Goal: Transaction & Acquisition: Purchase product/service

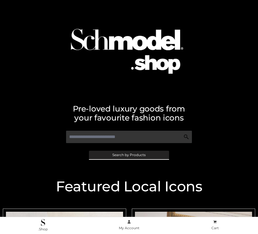
click at [129, 154] on span "Search by Products" at bounding box center [128, 154] width 33 height 3
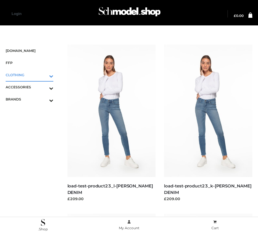
click at [43, 75] on icon "Toggle Submenu" at bounding box center [21, 76] width 63 height 6
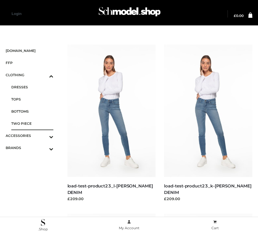
click at [32, 123] on span "TWO PIECE" at bounding box center [32, 123] width 42 height 6
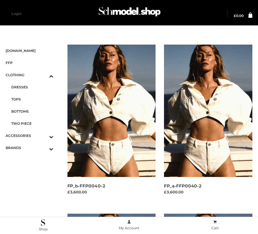
scroll to position [513, 0]
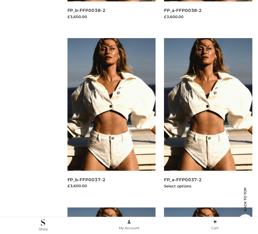
click at [208, 117] on img at bounding box center [208, 104] width 88 height 132
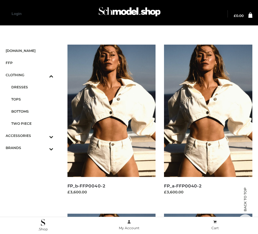
scroll to position [175, 0]
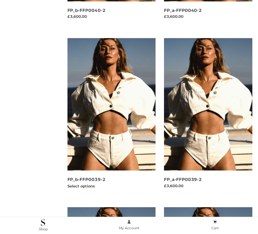
click at [111, 117] on img at bounding box center [111, 104] width 88 height 132
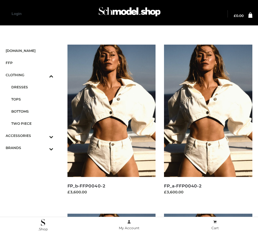
scroll to position [6, 0]
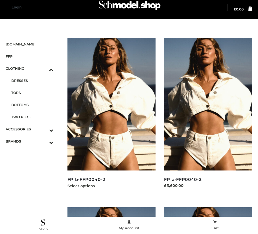
click at [111, 117] on img at bounding box center [111, 104] width 88 height 132
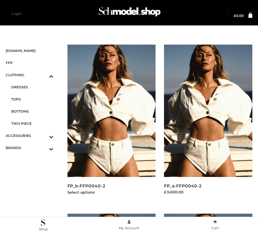
scroll to position [682, 0]
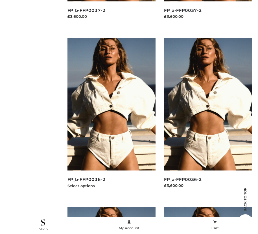
click at [111, 117] on img at bounding box center [111, 104] width 88 height 132
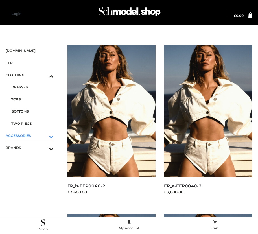
click at [43, 135] on icon "Toggle Submenu" at bounding box center [21, 136] width 63 height 6
click at [32, 99] on span "BAGS" at bounding box center [32, 99] width 42 height 6
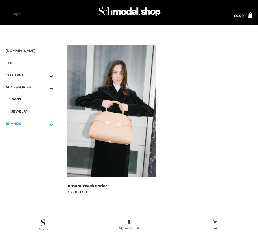
click at [43, 123] on icon "Toggle Submenu" at bounding box center [21, 124] width 63 height 6
click at [32, 123] on span "PARKERSMITH" at bounding box center [32, 123] width 42 height 6
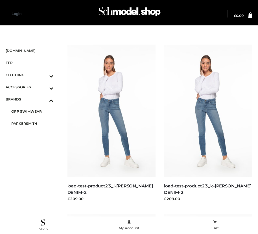
scroll to position [344, 0]
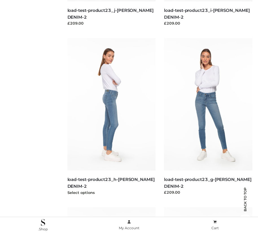
click at [111, 117] on img at bounding box center [111, 104] width 88 height 132
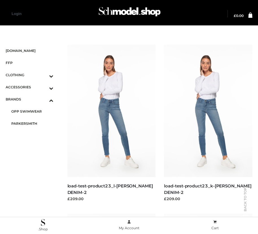
scroll to position [6, 0]
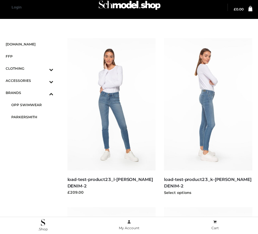
click at [208, 117] on img at bounding box center [208, 104] width 88 height 132
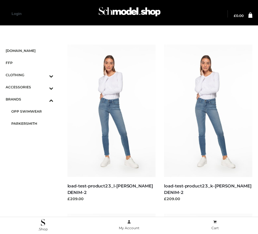
scroll to position [344, 0]
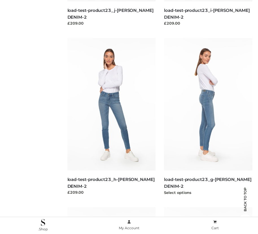
click at [208, 117] on img at bounding box center [208, 104] width 88 height 132
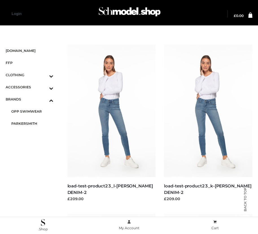
scroll to position [175, 0]
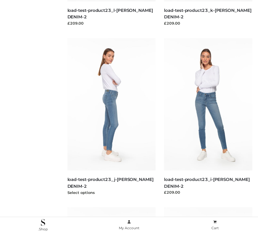
click at [111, 117] on img at bounding box center [111, 104] width 88 height 132
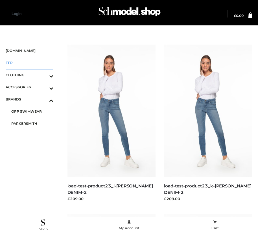
click at [29, 63] on span "FFP" at bounding box center [30, 62] width 48 height 6
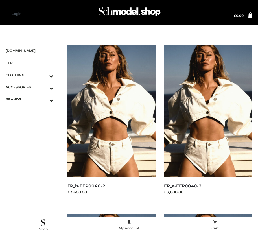
scroll to position [513, 0]
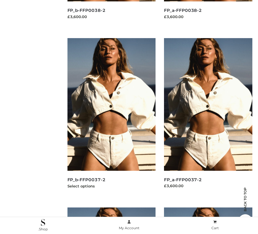
click at [111, 117] on img at bounding box center [111, 104] width 88 height 132
click at [208, 117] on img at bounding box center [208, 104] width 88 height 132
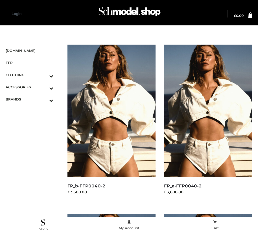
scroll to position [6, 0]
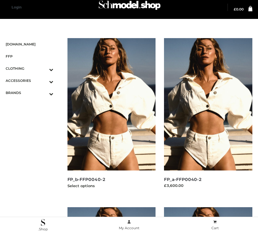
click at [111, 117] on img at bounding box center [111, 104] width 88 height 132
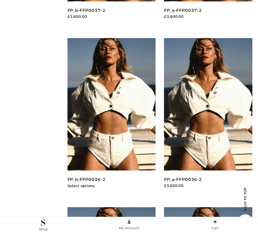
click at [111, 117] on img at bounding box center [111, 104] width 88 height 132
